Goal: Navigation & Orientation: Find specific page/section

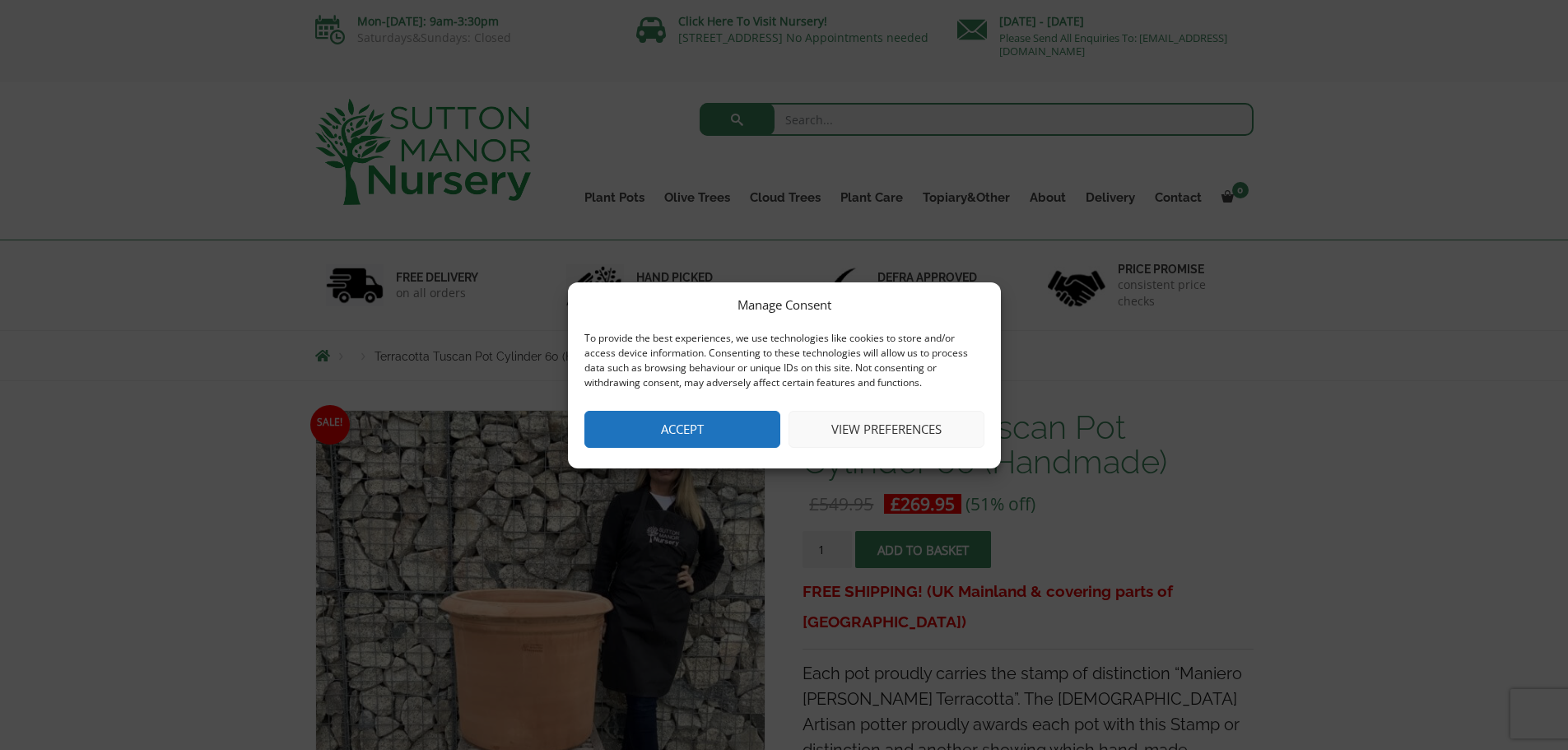
click at [759, 411] on button "Accept" at bounding box center [682, 429] width 196 height 37
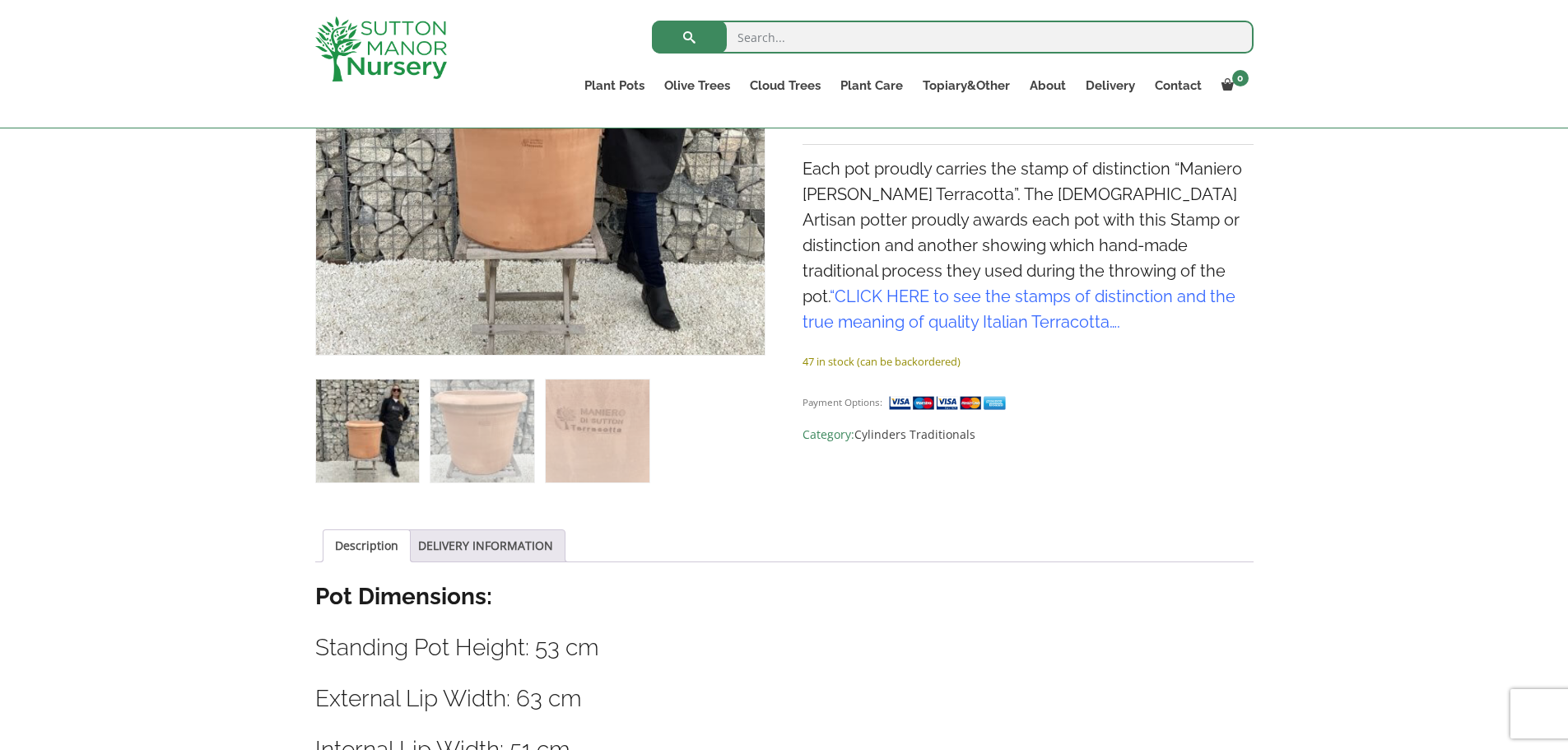
scroll to position [83, 0]
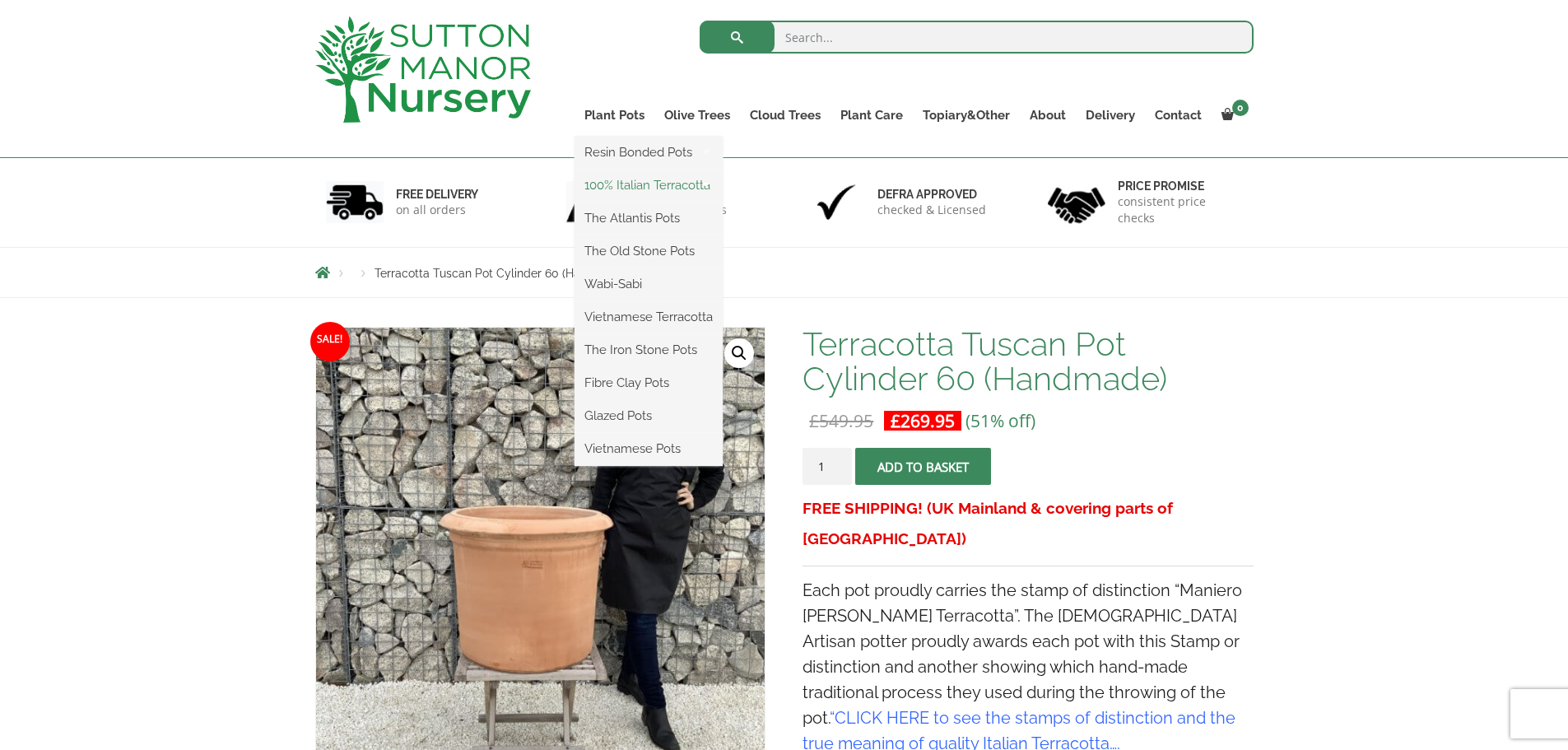
click at [626, 186] on link "100% Italian Terracotta" at bounding box center [648, 185] width 148 height 24
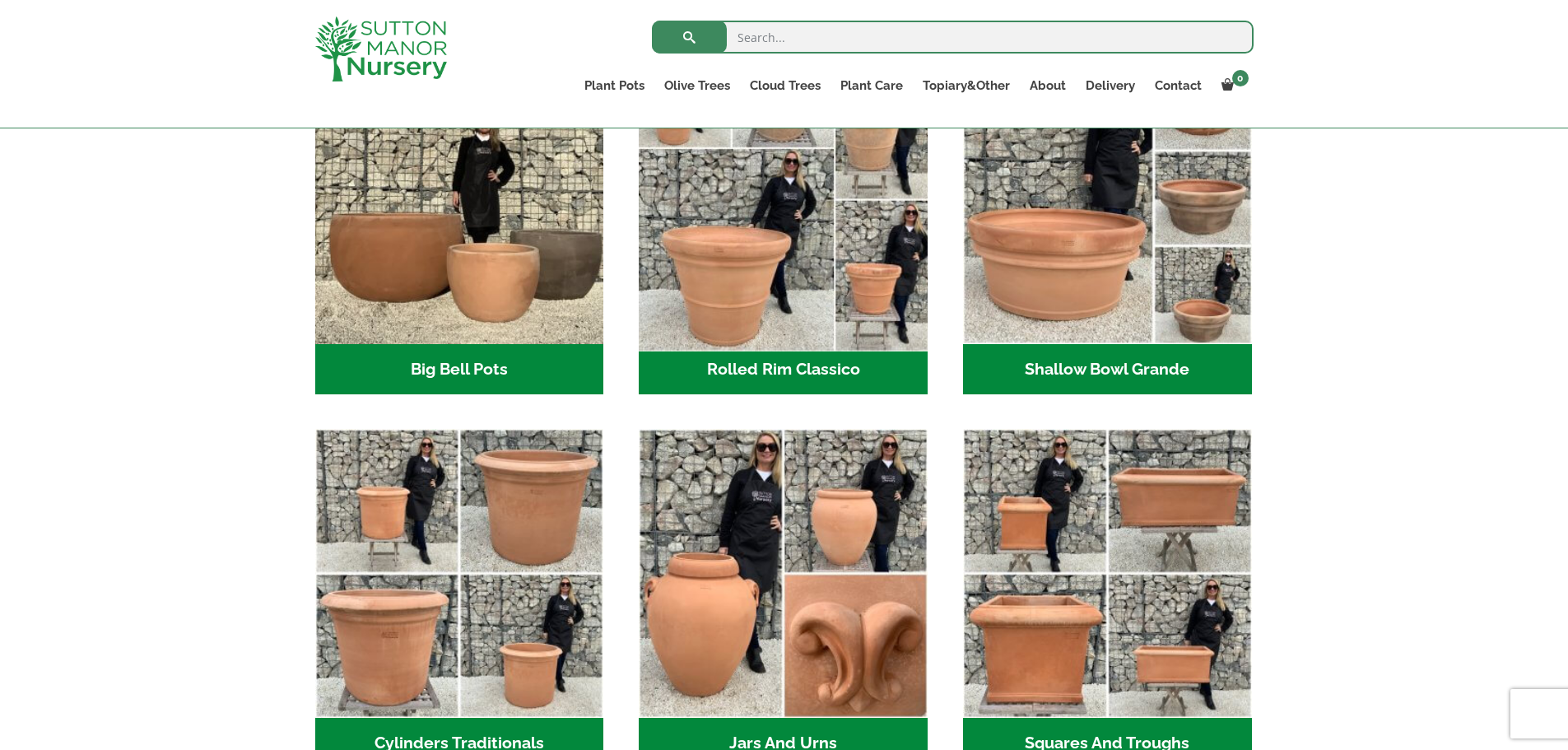
scroll to position [658, 0]
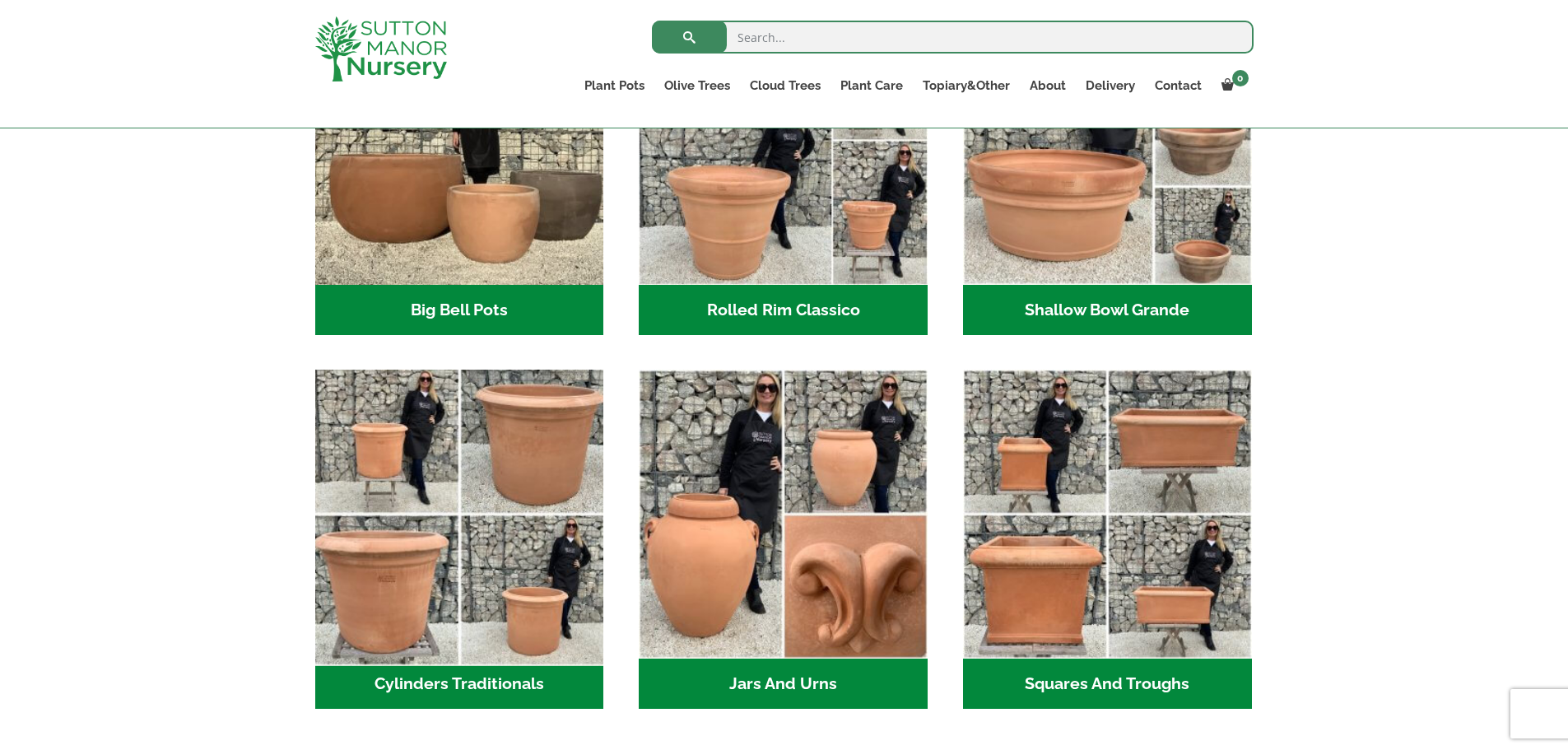
click at [467, 535] on img "Visit product category Cylinders Traditionals" at bounding box center [459, 514] width 303 height 303
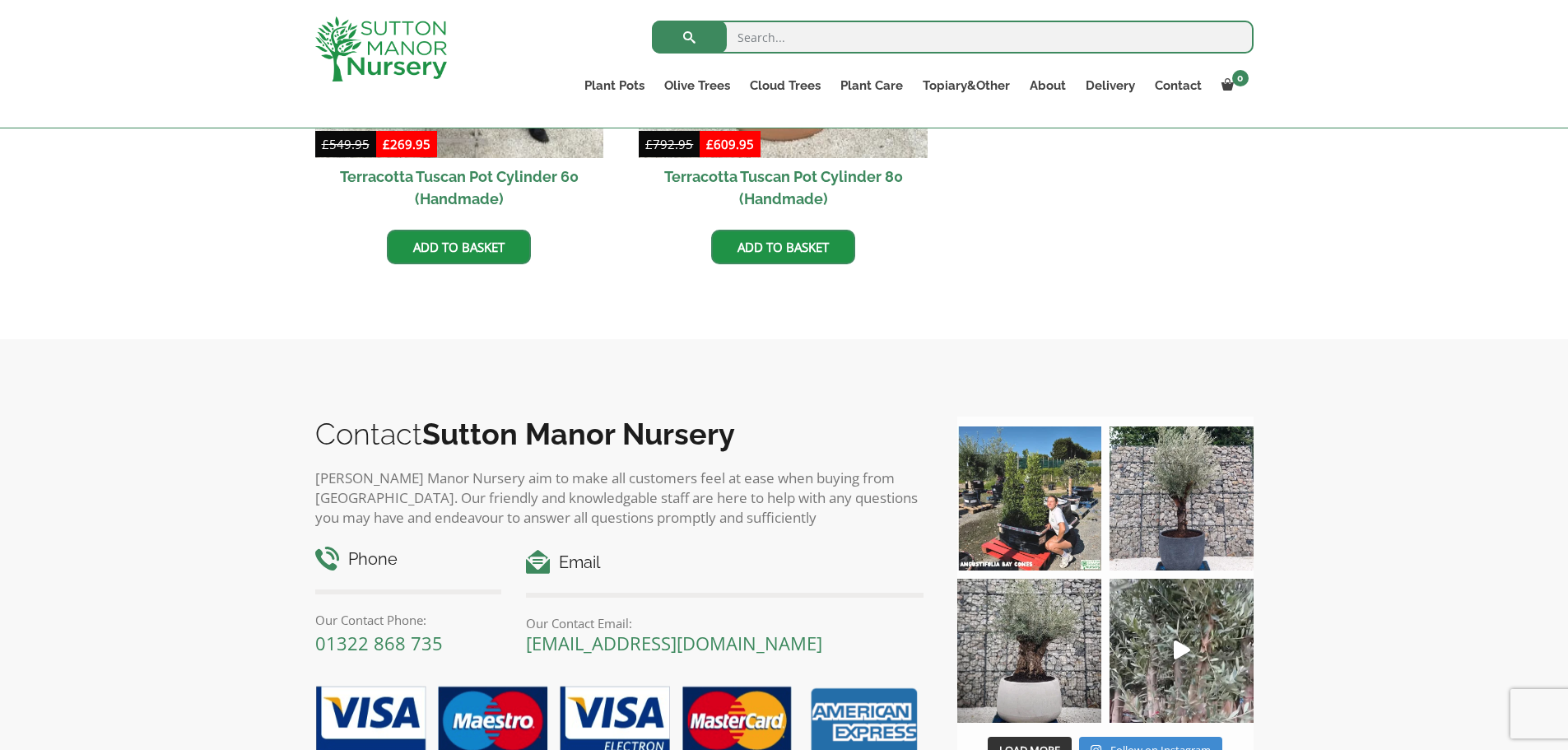
scroll to position [905, 0]
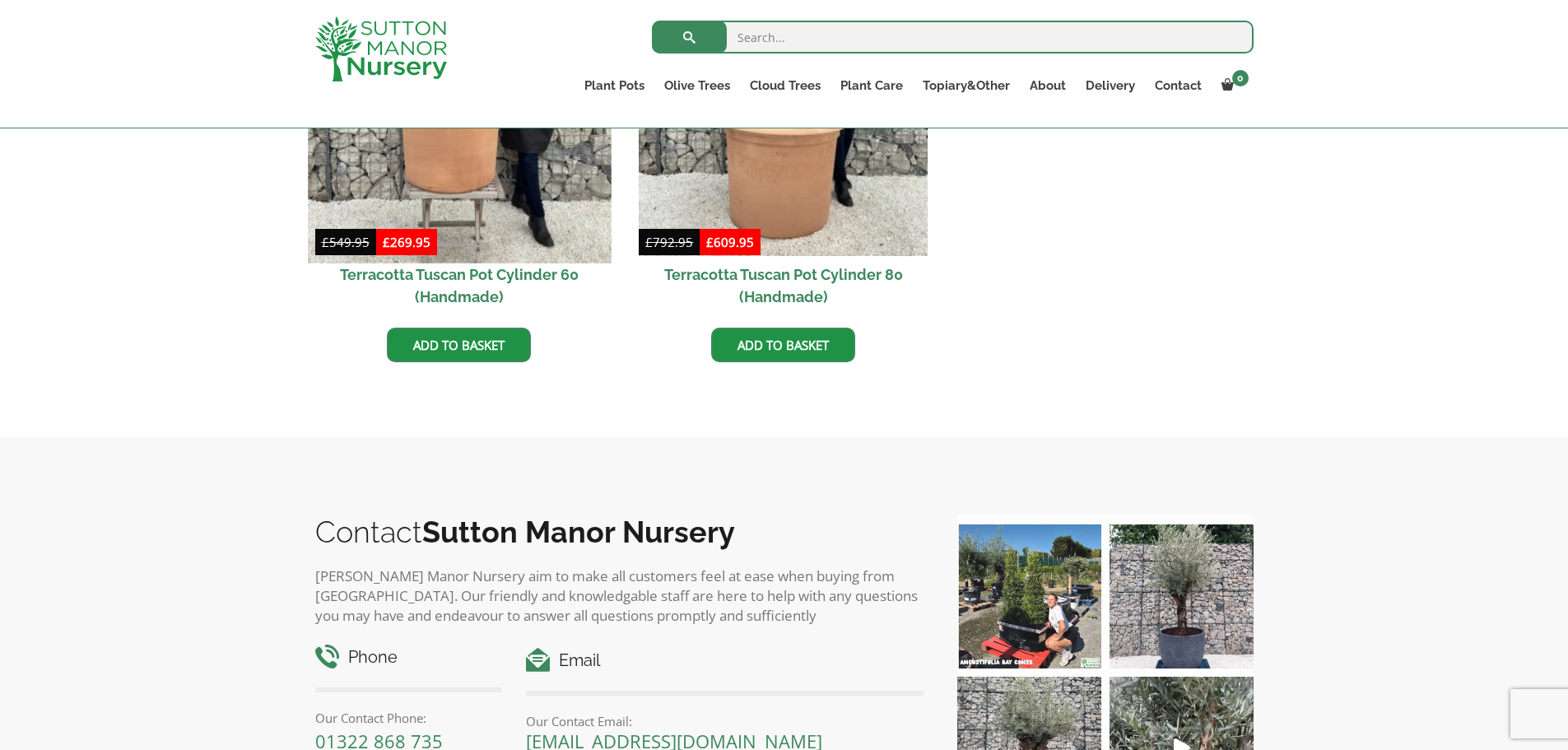
click at [588, 169] on img at bounding box center [459, 112] width 303 height 303
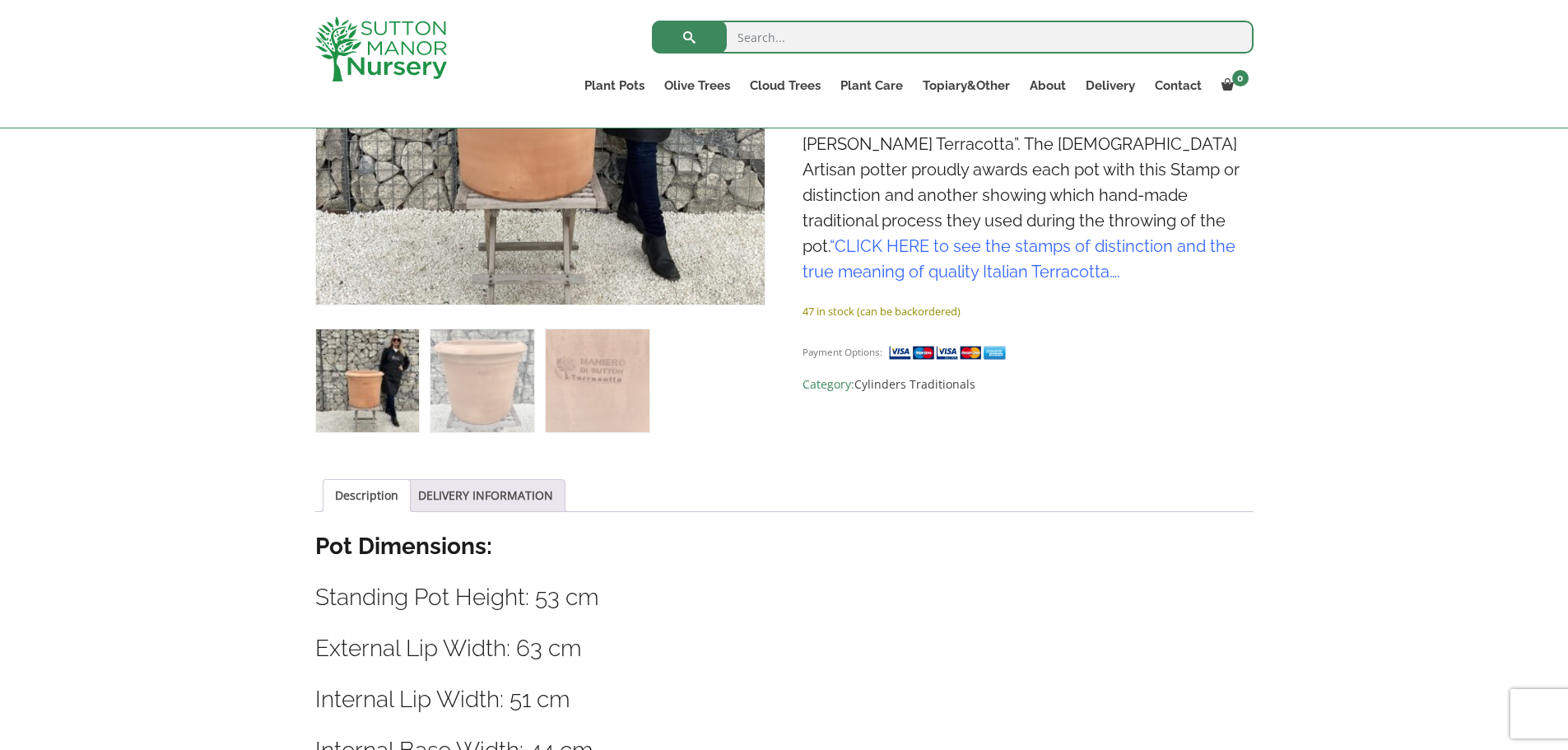
scroll to position [164, 0]
